Goal: Information Seeking & Learning: Learn about a topic

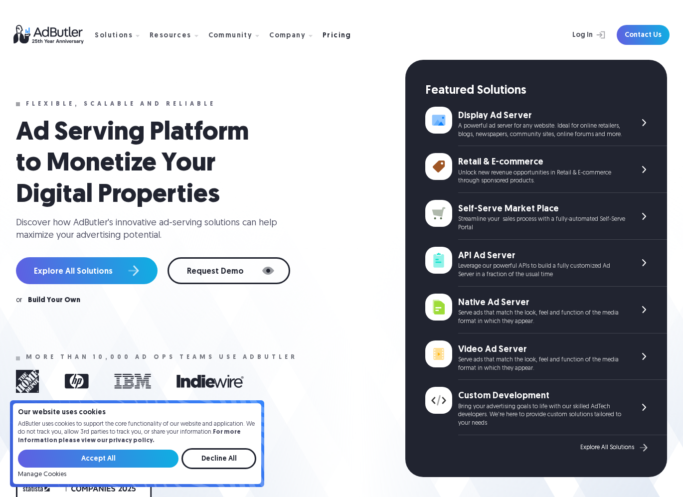
click at [328, 39] on div "Pricing" at bounding box center [337, 35] width 29 height 7
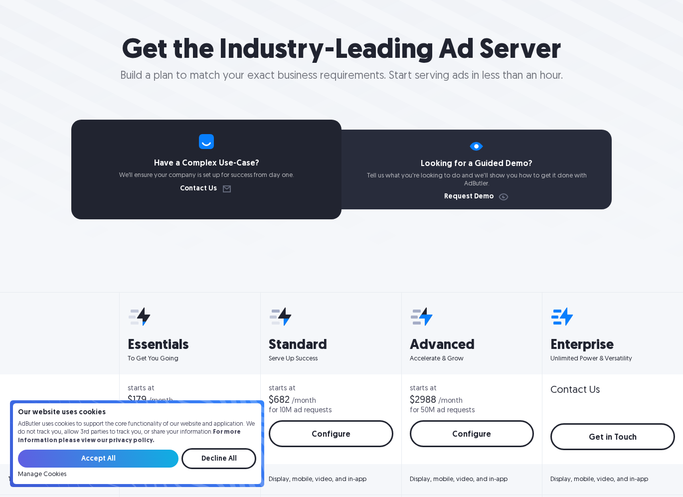
scroll to position [99, 0]
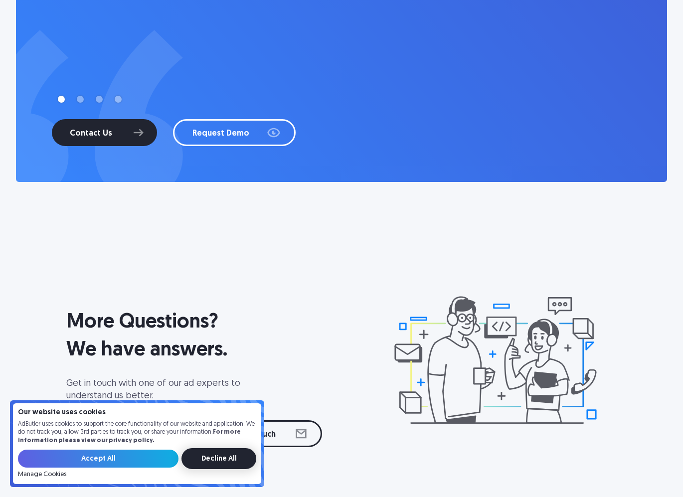
click at [215, 467] on input "Decline All" at bounding box center [219, 458] width 75 height 21
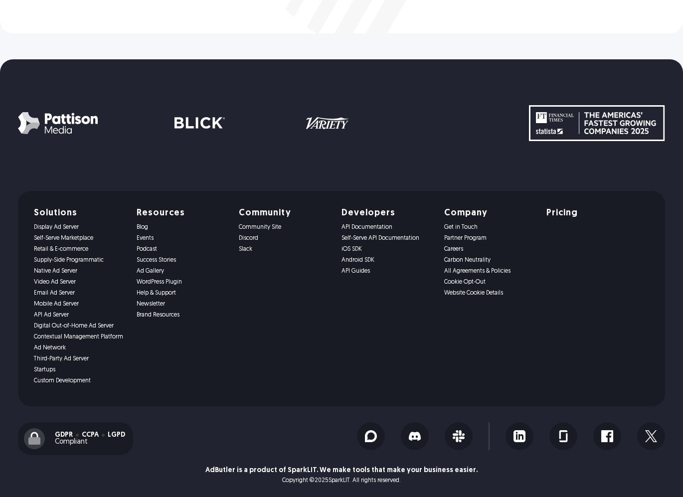
scroll to position [3851, 0]
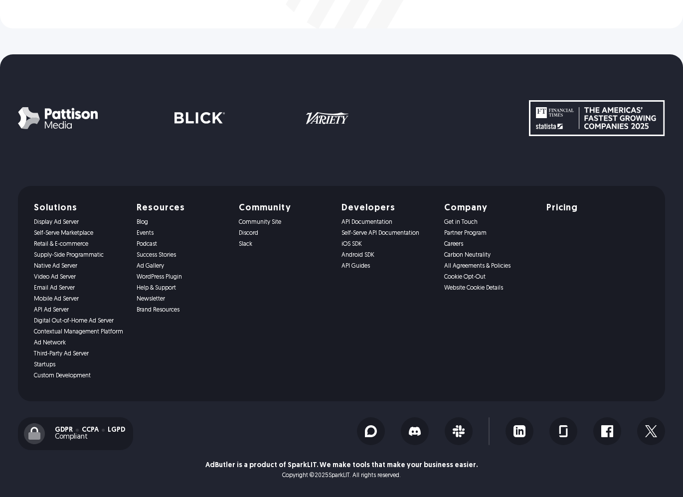
click at [375, 232] on link "Self-Serve API Documentation" at bounding box center [387, 233] width 91 height 7
